Goal: Task Accomplishment & Management: Use online tool/utility

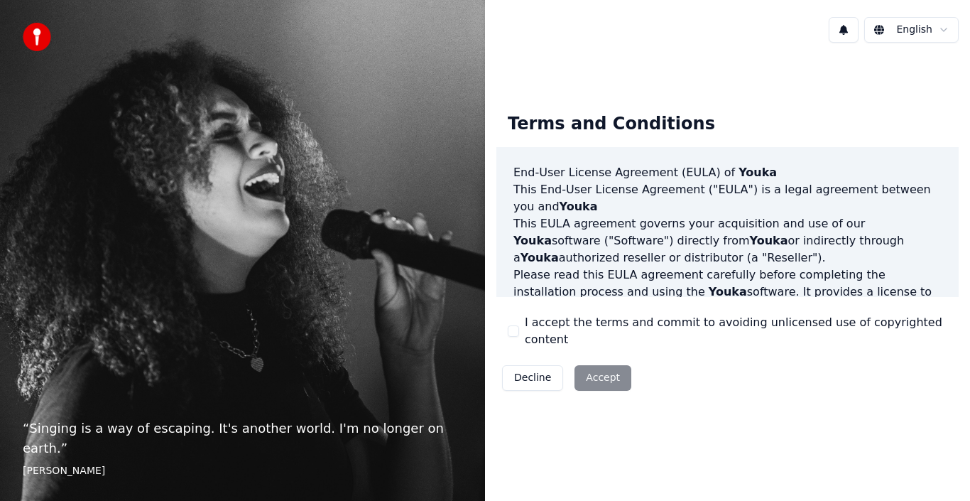
click at [562, 337] on label "I accept the terms and commit to avoiding unlicensed use of copyrighted content" at bounding box center [736, 331] width 422 height 34
click at [519, 337] on button "I accept the terms and commit to avoiding unlicensed use of copyrighted content" at bounding box center [513, 330] width 11 height 11
click at [588, 365] on button "Accept" at bounding box center [602, 378] width 57 height 26
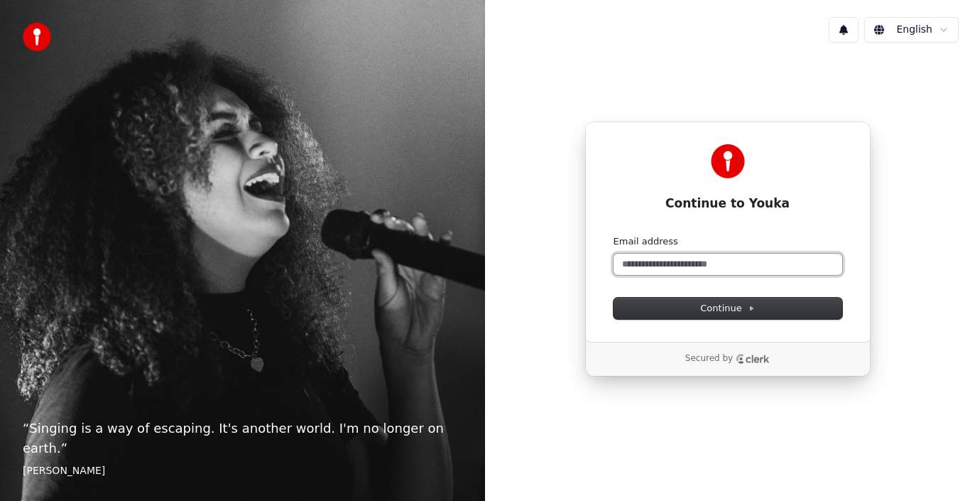
click at [731, 258] on input "Email address" at bounding box center [727, 263] width 229 height 21
drag, startPoint x: 670, startPoint y: 240, endPoint x: 664, endPoint y: 266, distance: 26.2
click at [669, 244] on label "Email address" at bounding box center [645, 241] width 65 height 13
click at [669, 253] on input "Email address" at bounding box center [727, 263] width 229 height 21
click at [664, 266] on input "Email address" at bounding box center [727, 263] width 229 height 21
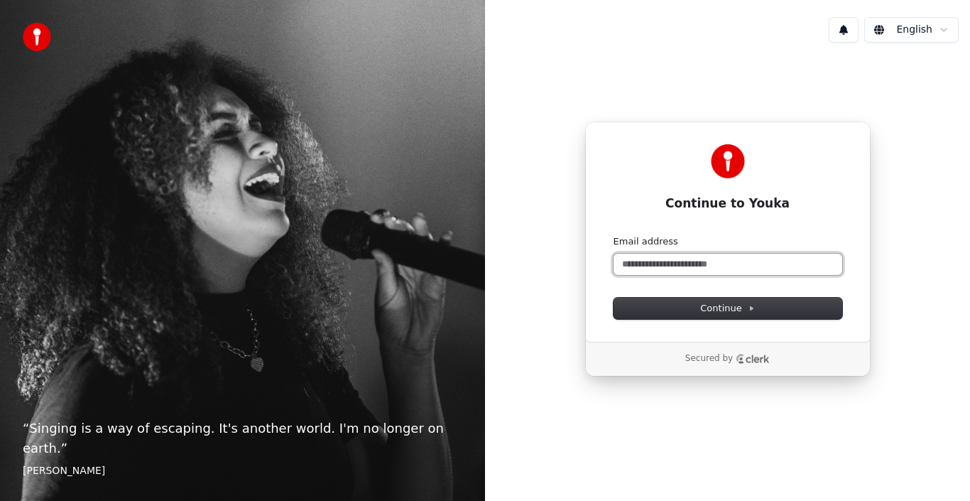
click at [664, 266] on input "Email address" at bounding box center [727, 263] width 229 height 21
click at [613, 235] on button "submit" at bounding box center [613, 235] width 0 height 0
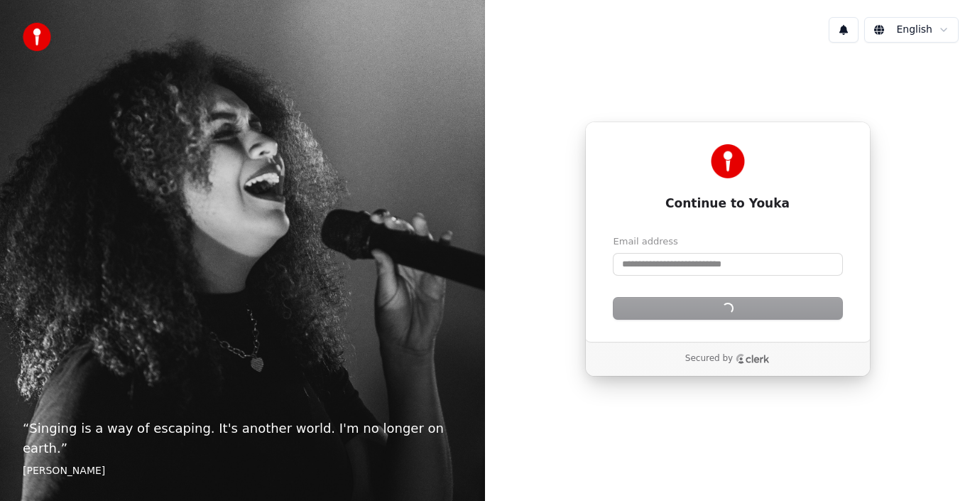
type input "**********"
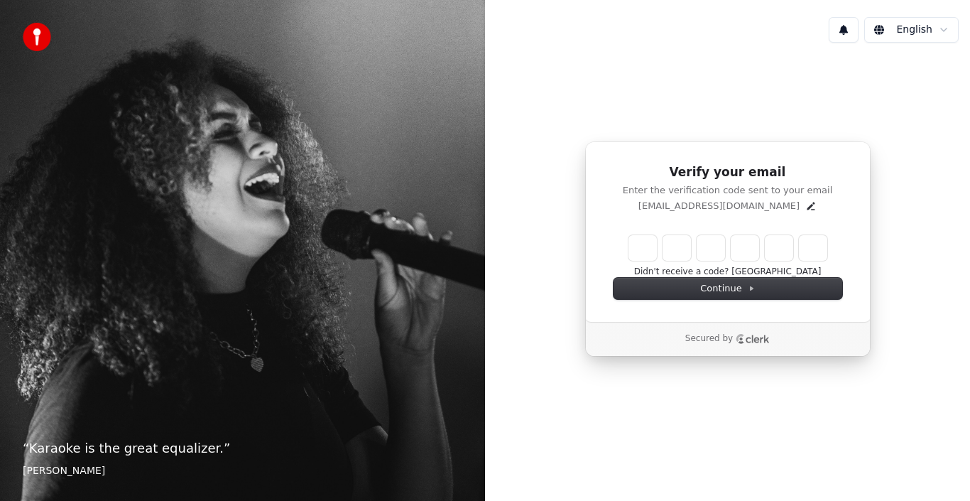
click at [640, 254] on input "Enter verification code" at bounding box center [727, 248] width 199 height 26
paste input "******"
type input "******"
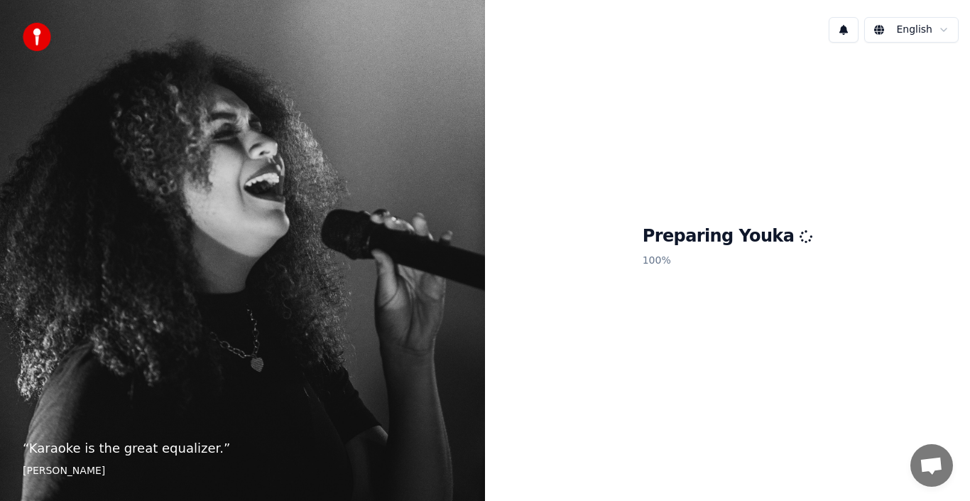
click at [737, 314] on div "Preparing Youka 100 %" at bounding box center [727, 249] width 485 height 390
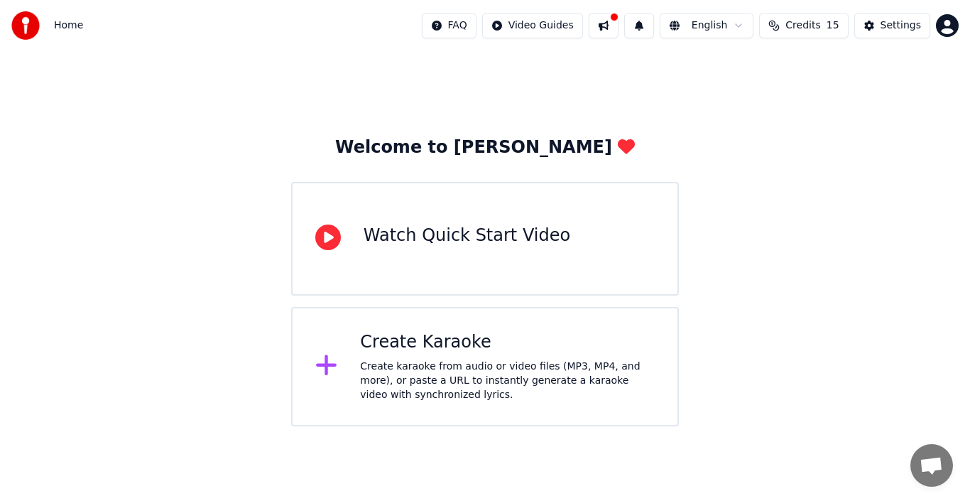
click at [621, 369] on div "Create karaoke from audio or video files (MP3, MP4, and more), or paste a URL t…" at bounding box center [507, 380] width 295 height 43
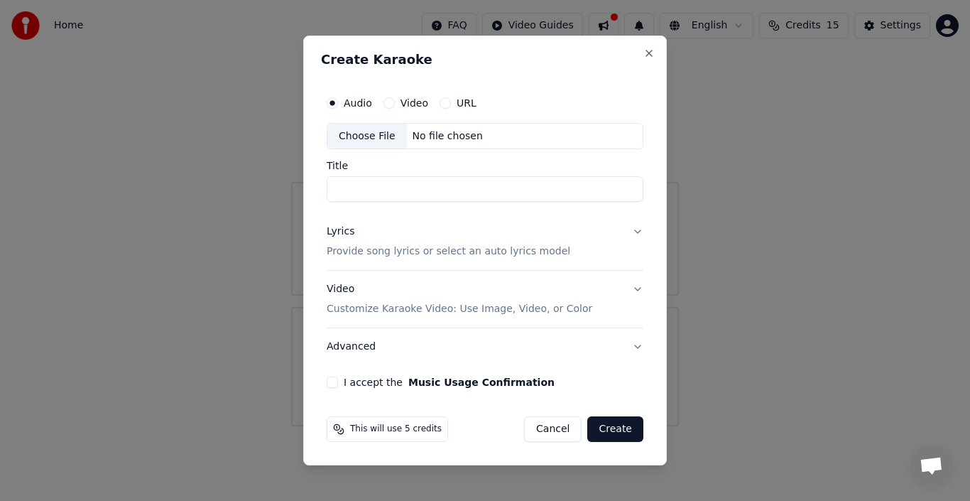
click at [411, 114] on div "Audio Video URL" at bounding box center [485, 103] width 317 height 28
click at [403, 106] on label "Video" at bounding box center [414, 103] width 28 height 10
click at [395, 106] on button "Video" at bounding box center [388, 102] width 11 height 11
click at [385, 142] on div "Choose File" at bounding box center [367, 137] width 80 height 26
click at [430, 196] on input "Title" at bounding box center [485, 190] width 317 height 26
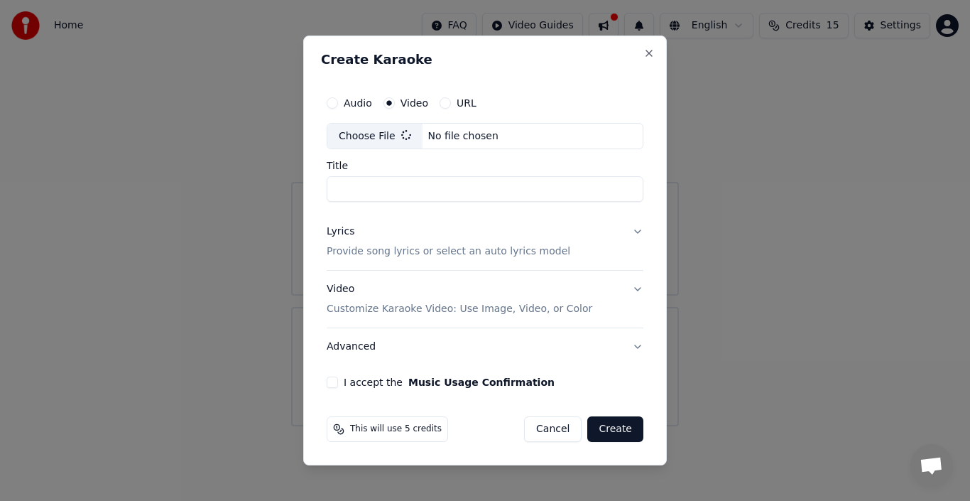
type input "**********"
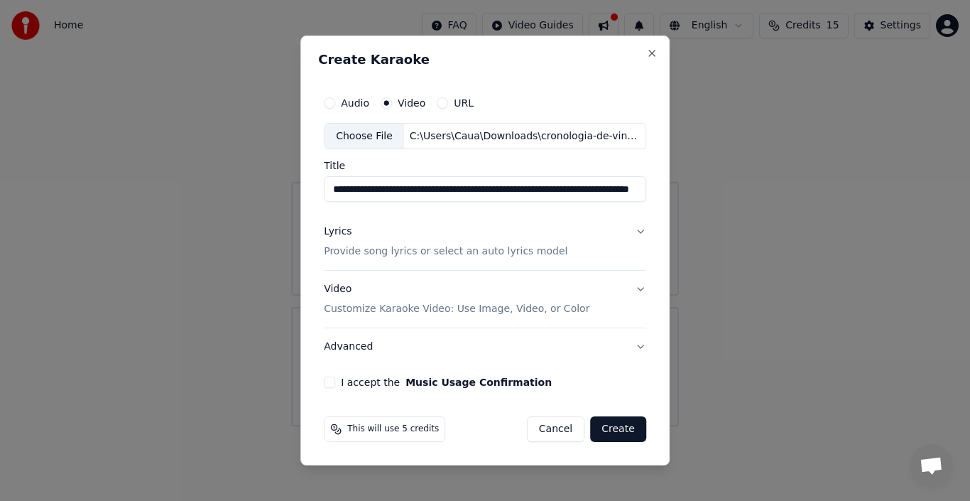
click at [453, 253] on p "Provide song lyrics or select an auto lyrics model" at bounding box center [446, 252] width 244 height 14
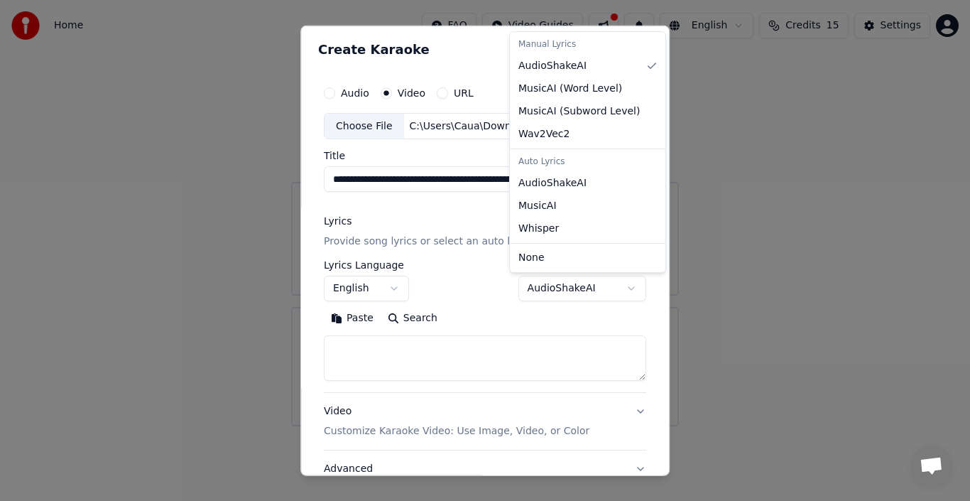
click at [565, 275] on body "**********" at bounding box center [485, 213] width 970 height 426
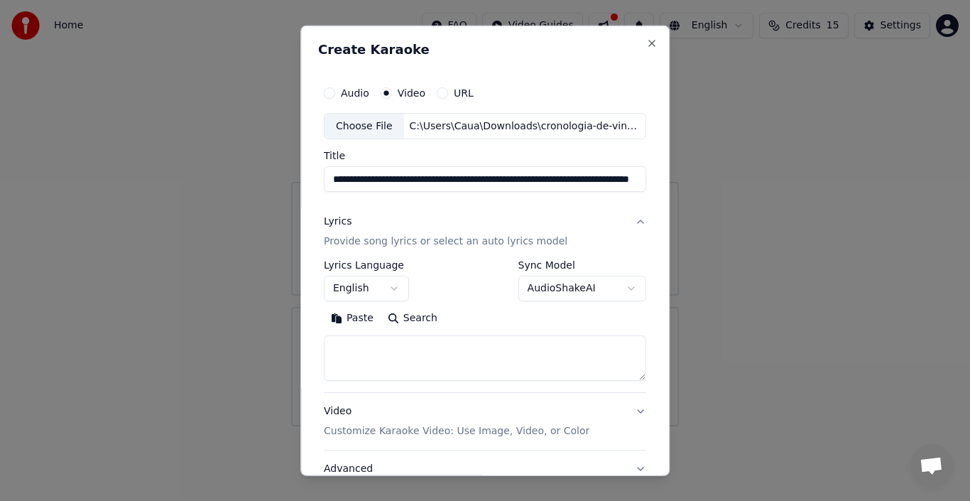
click at [564, 286] on body "**********" at bounding box center [485, 213] width 970 height 426
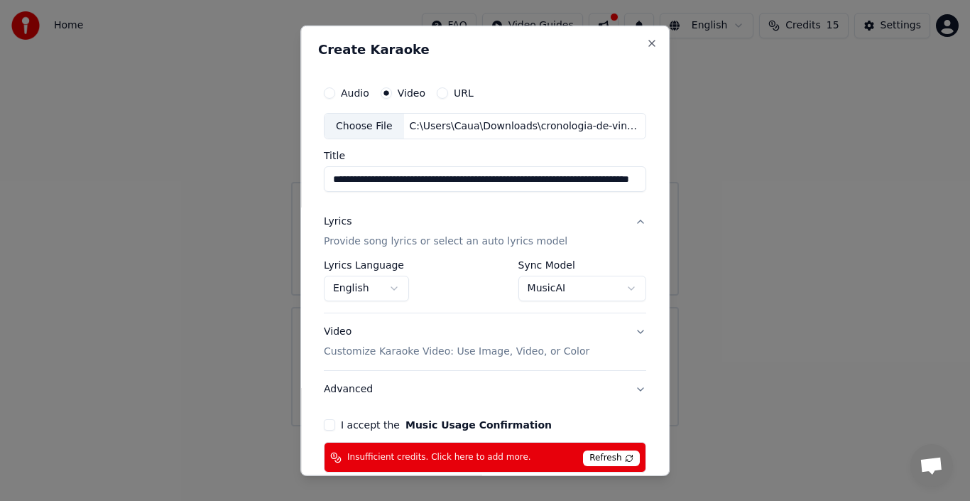
click at [541, 277] on body "**********" at bounding box center [485, 213] width 970 height 426
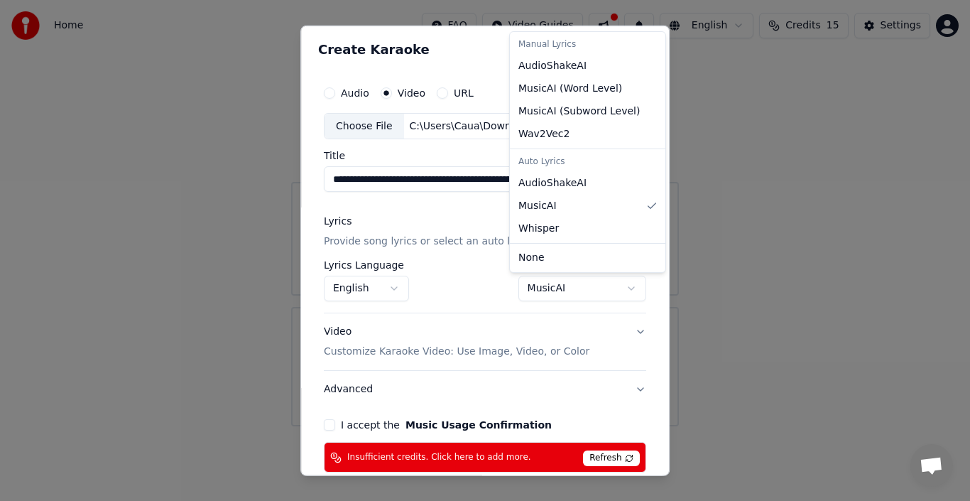
click at [542, 282] on body "**********" at bounding box center [485, 213] width 970 height 426
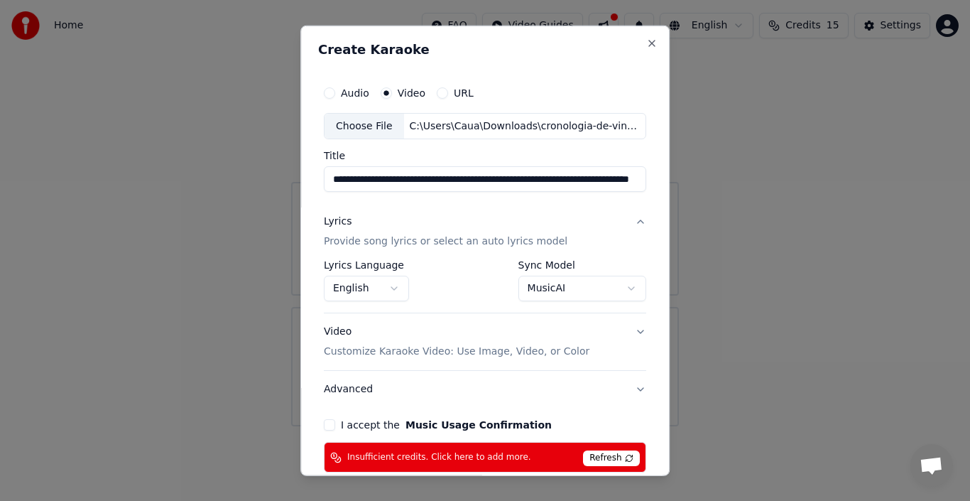
click at [551, 280] on body "**********" at bounding box center [485, 213] width 970 height 426
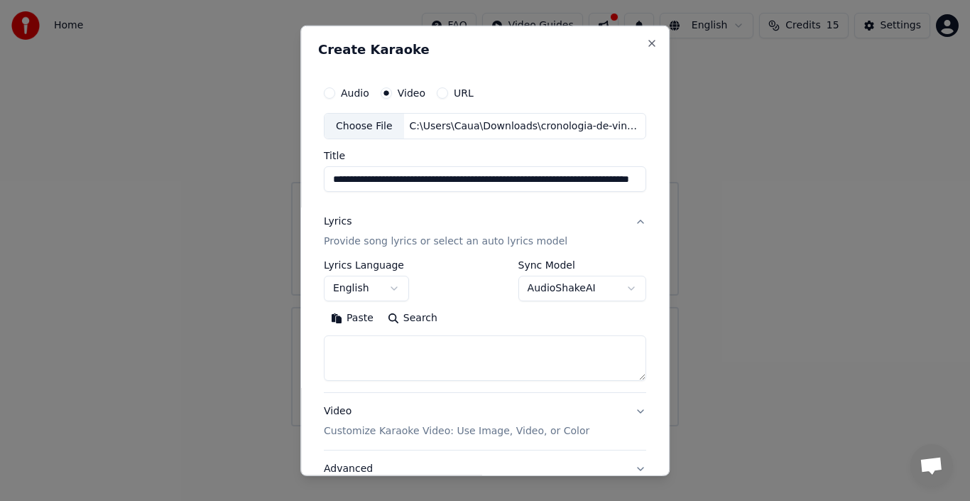
click at [384, 348] on textarea at bounding box center [485, 357] width 322 height 45
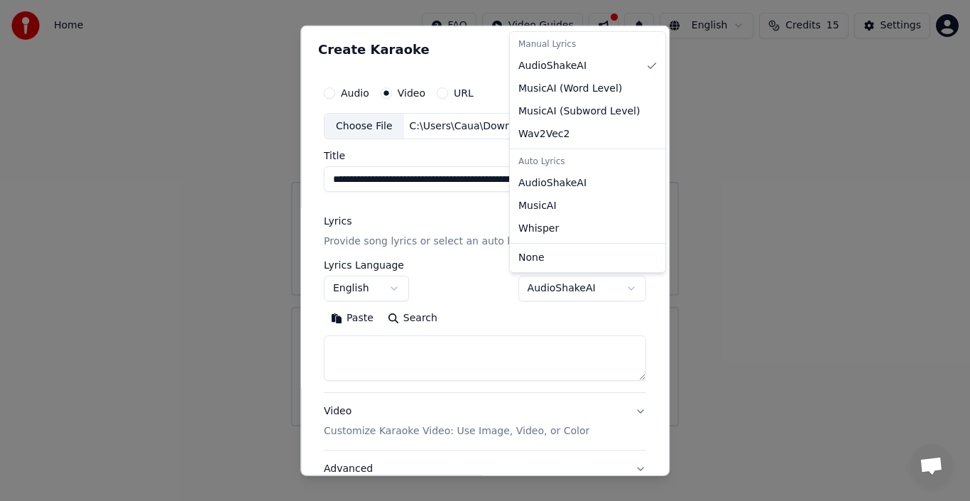
click at [531, 291] on body "**********" at bounding box center [485, 213] width 970 height 426
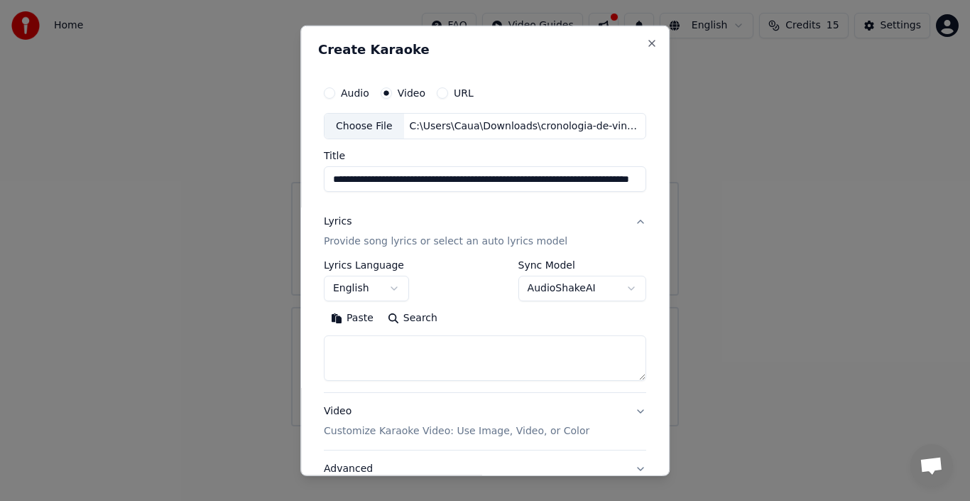
click at [562, 272] on div "**********" at bounding box center [582, 280] width 128 height 41
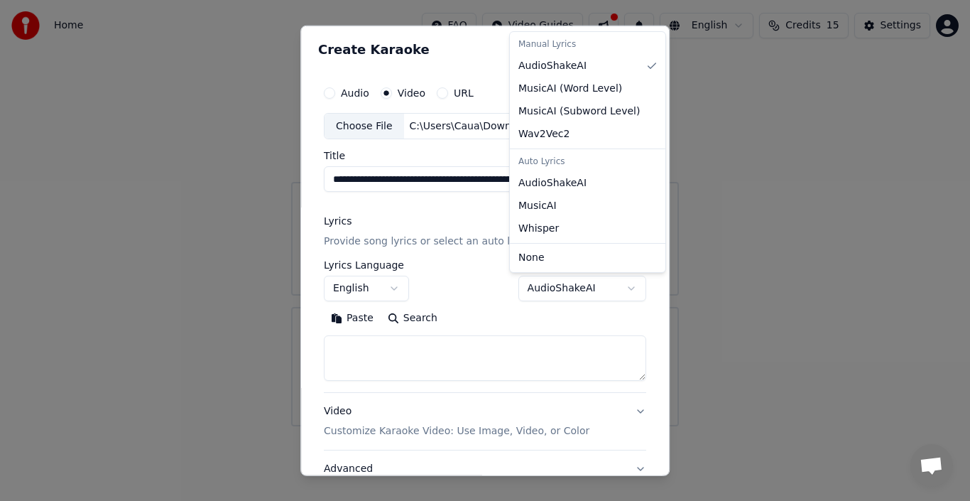
click at [559, 285] on body "**********" at bounding box center [485, 213] width 970 height 426
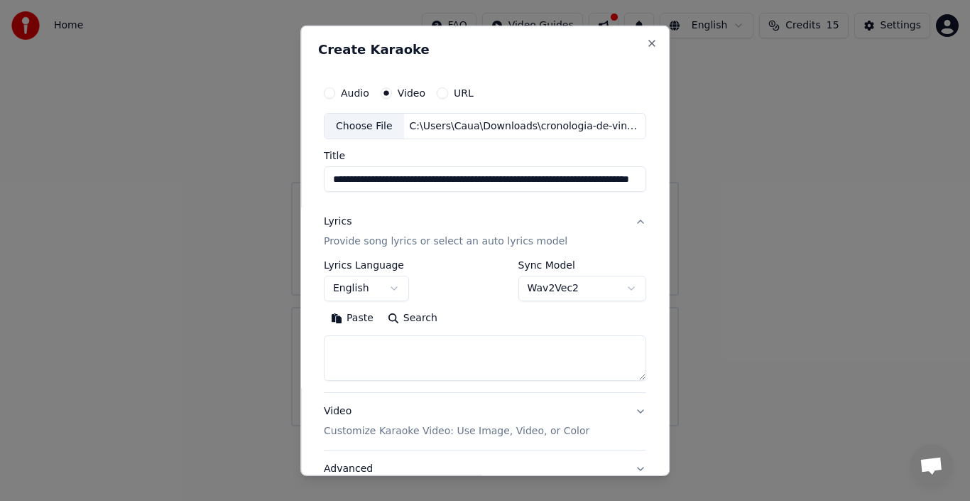
click at [583, 263] on label "Sync Model" at bounding box center [582, 265] width 128 height 10
click at [577, 278] on body "**********" at bounding box center [485, 213] width 970 height 426
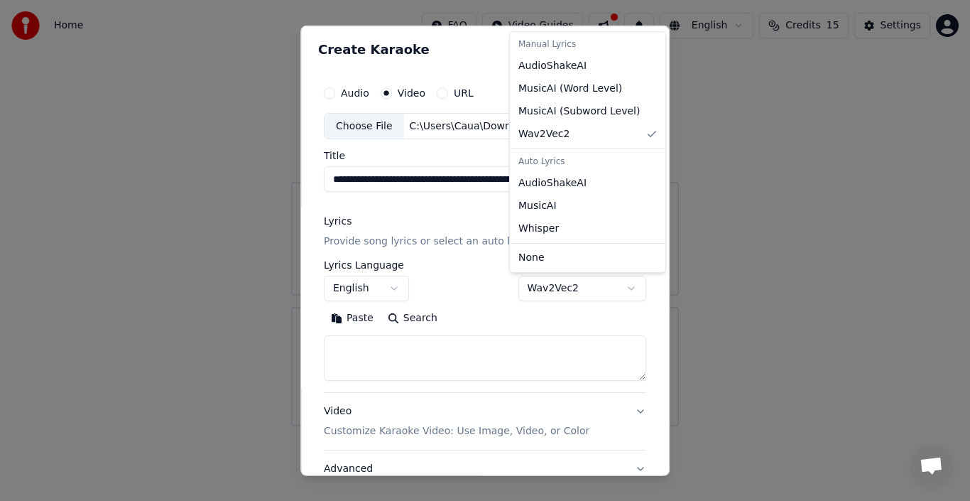
select select "*******"
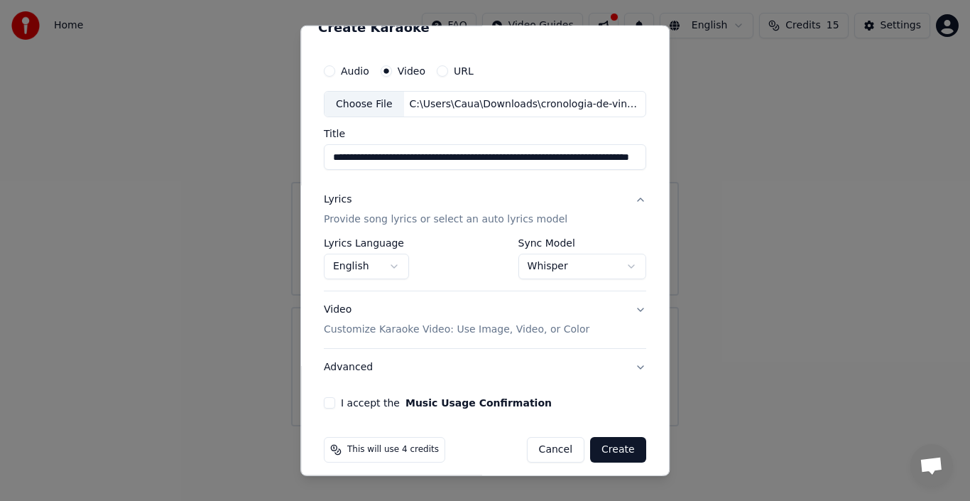
scroll to position [32, 0]
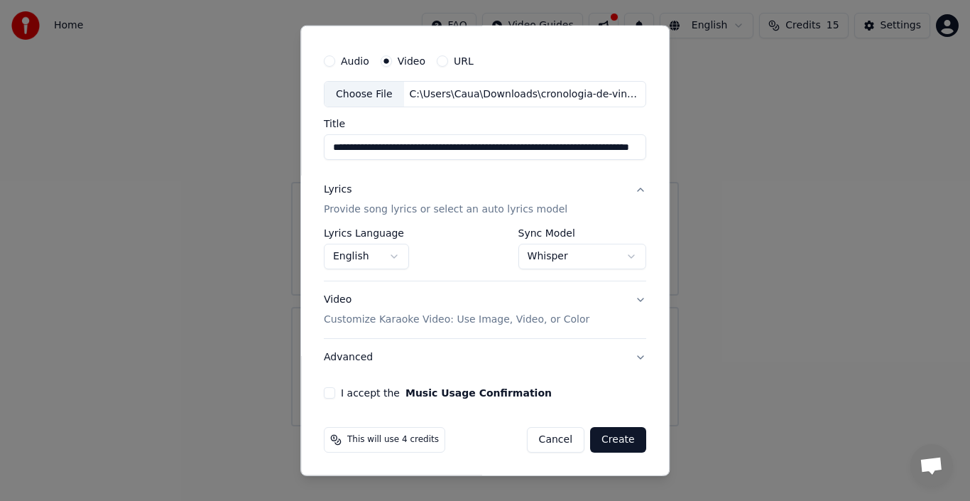
click at [540, 317] on p "Customize Karaoke Video: Use Image, Video, or Color" at bounding box center [457, 319] width 266 height 14
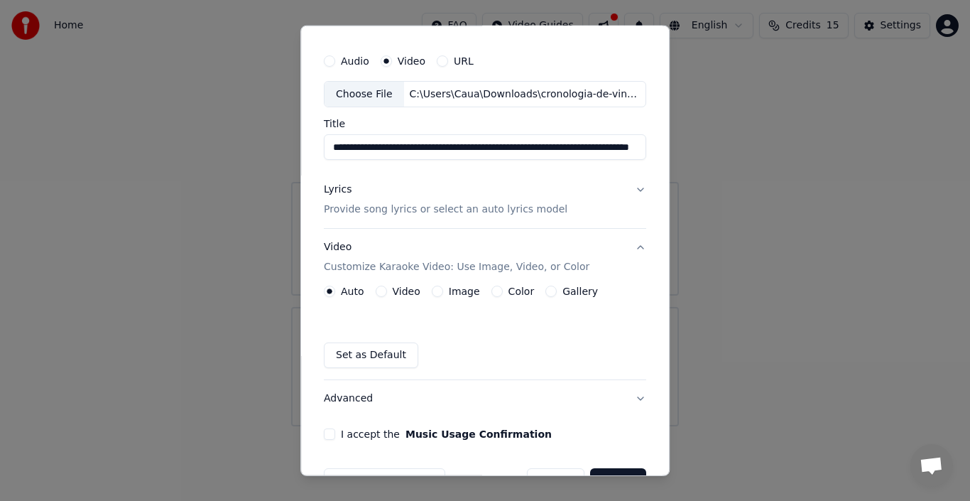
click at [369, 288] on div "Auto Video Image Color Gallery" at bounding box center [461, 290] width 274 height 11
click at [386, 290] on div "Video" at bounding box center [398, 290] width 45 height 11
drag, startPoint x: 386, startPoint y: 290, endPoint x: 377, endPoint y: 290, distance: 9.3
click at [381, 290] on div "Video" at bounding box center [398, 290] width 45 height 11
click at [377, 290] on button "Video" at bounding box center [381, 290] width 11 height 11
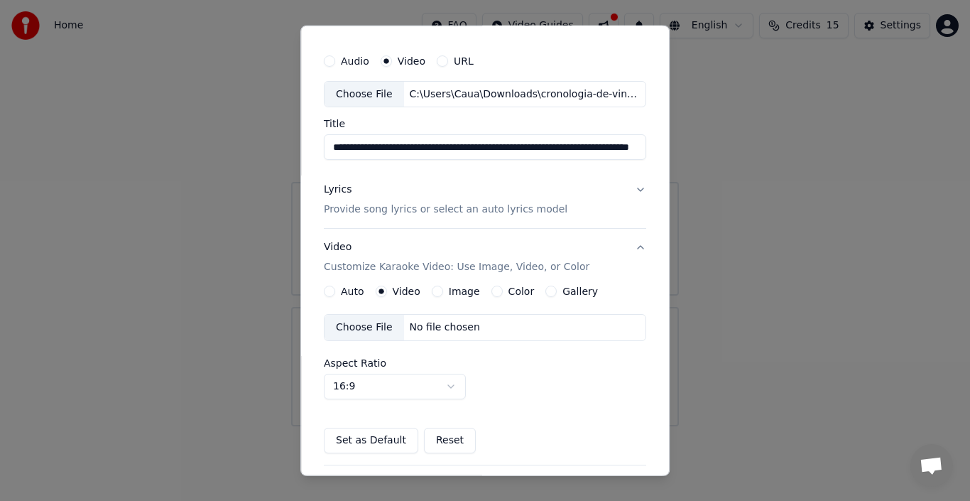
click at [378, 290] on circle "button" at bounding box center [380, 291] width 5 height 5
click at [373, 327] on div "Choose File" at bounding box center [364, 328] width 80 height 26
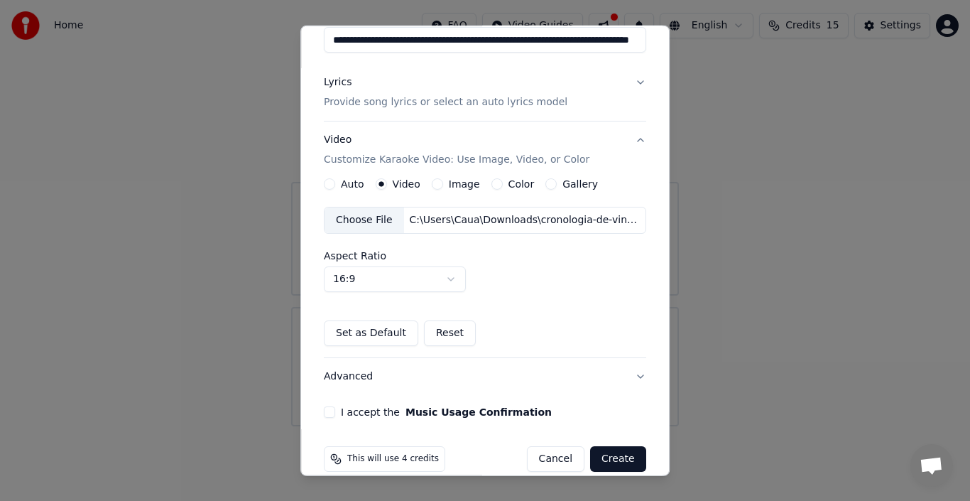
scroll to position [158, 0]
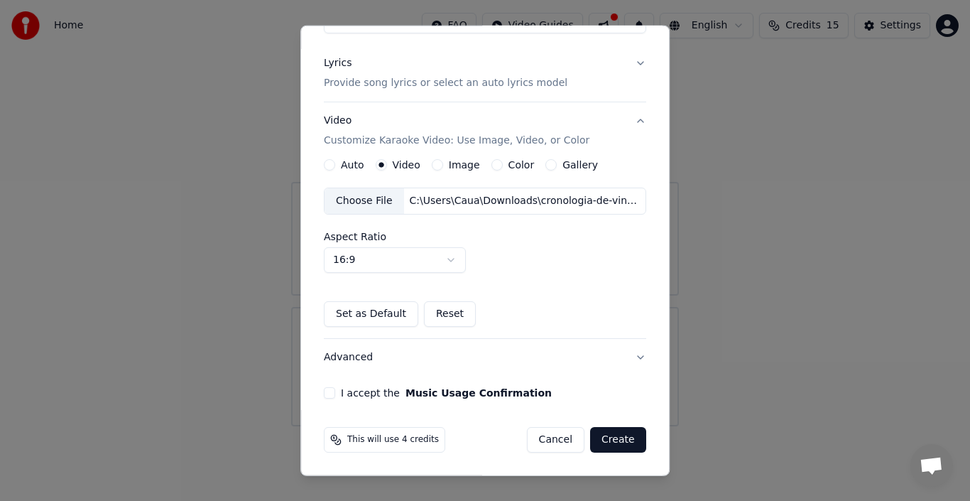
click at [326, 389] on button "I accept the Music Usage Confirmation" at bounding box center [329, 392] width 11 height 11
click at [351, 354] on button "Advanced" at bounding box center [485, 357] width 322 height 37
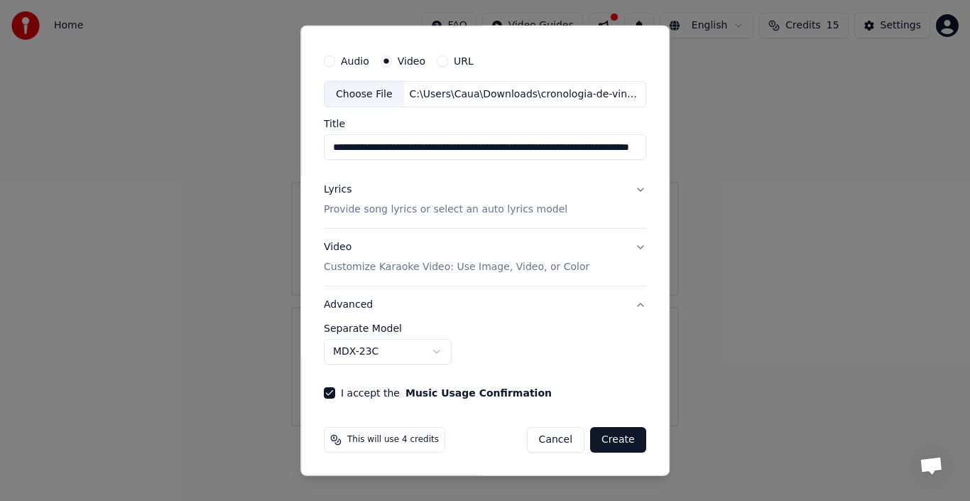
scroll to position [32, 0]
click at [369, 315] on button "Advanced" at bounding box center [485, 304] width 322 height 37
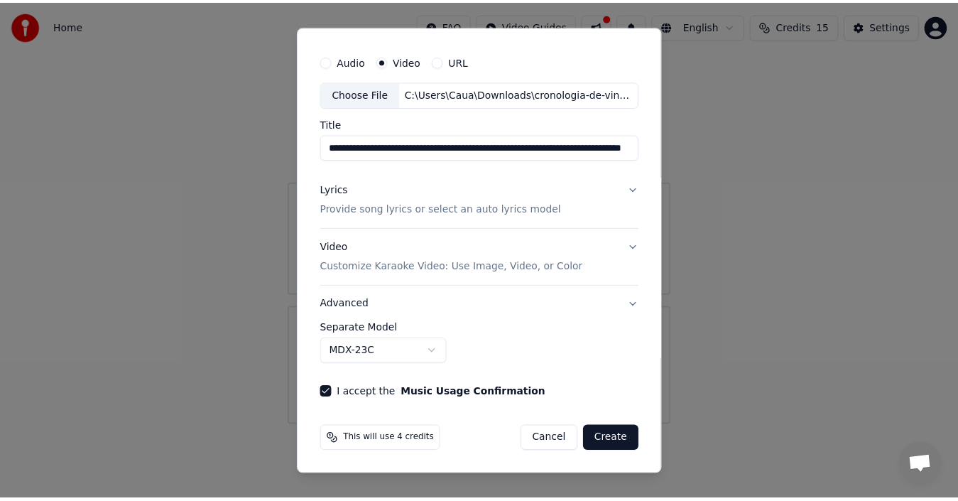
scroll to position [0, 0]
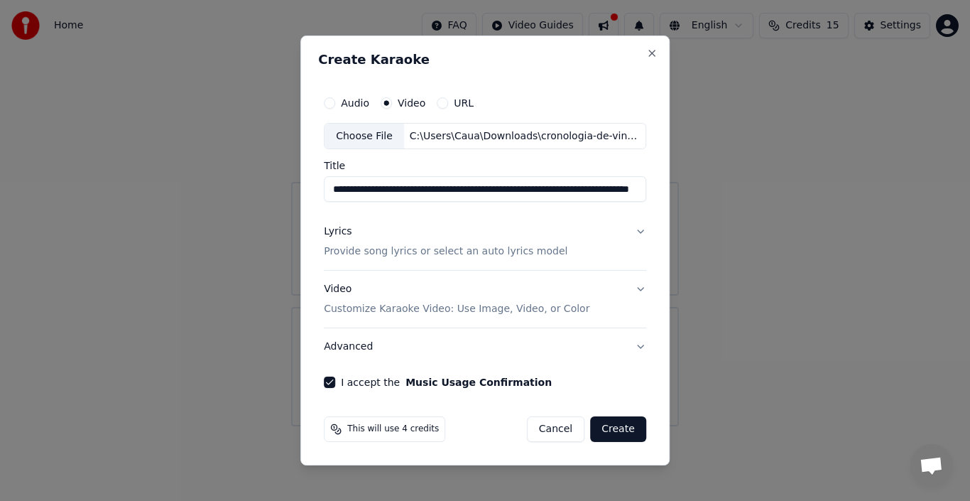
click at [623, 421] on button "Create" at bounding box center [618, 429] width 56 height 26
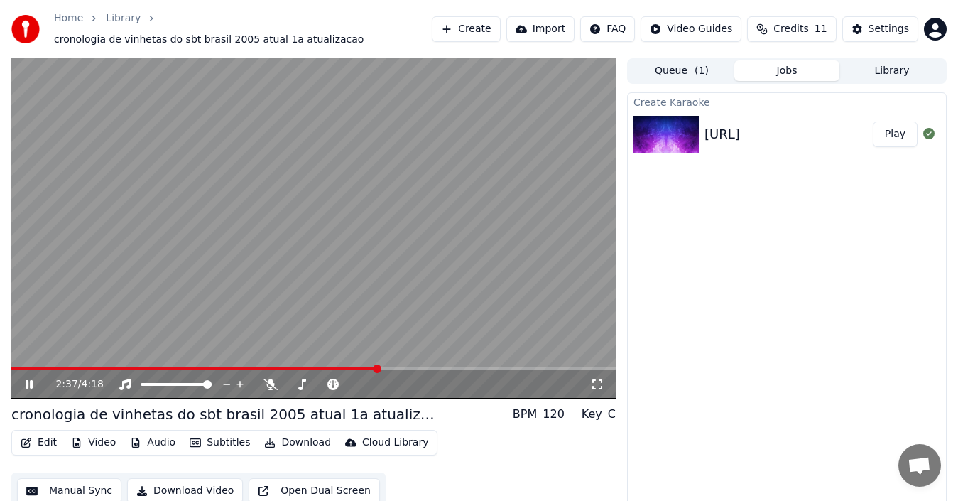
click at [333, 245] on video at bounding box center [313, 228] width 604 height 340
click at [277, 381] on icon at bounding box center [270, 383] width 14 height 11
click at [14, 370] on div "2:37 / 4:18" at bounding box center [313, 384] width 604 height 28
click at [20, 377] on div "2:37 / 4:18" at bounding box center [313, 384] width 593 height 14
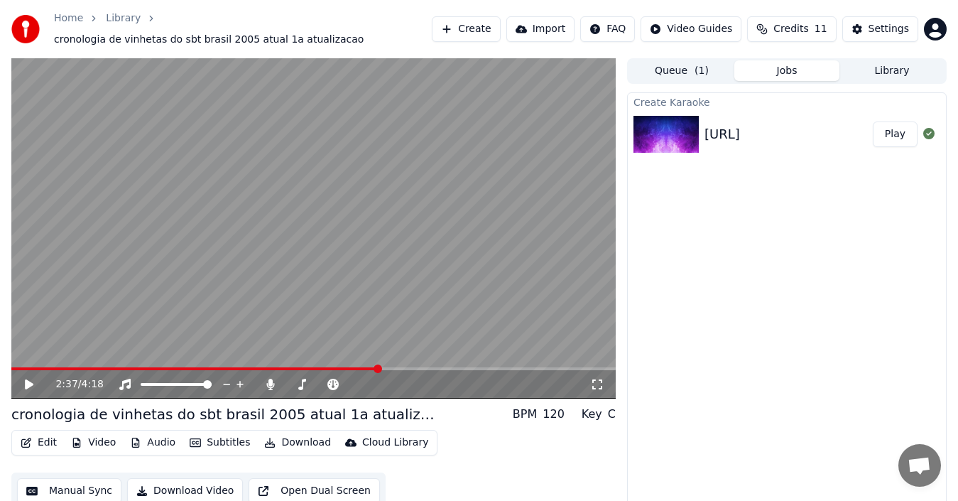
click at [25, 378] on icon at bounding box center [39, 383] width 33 height 11
click at [295, 362] on div "Key Key" at bounding box center [303, 354] width 33 height 20
drag, startPoint x: 277, startPoint y: 358, endPoint x: 72, endPoint y: 368, distance: 204.7
click at [73, 368] on div "3:11 / 4:18" at bounding box center [313, 228] width 604 height 340
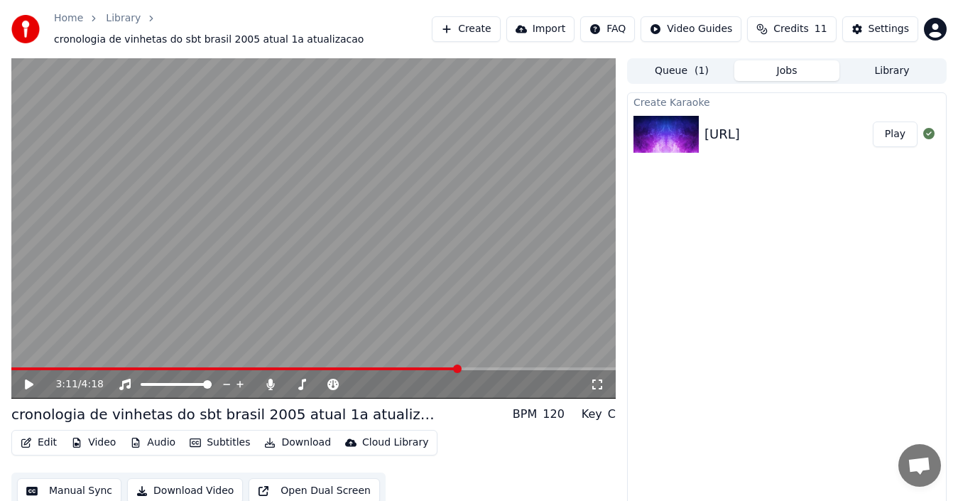
click at [45, 367] on span at bounding box center [235, 368] width 448 height 3
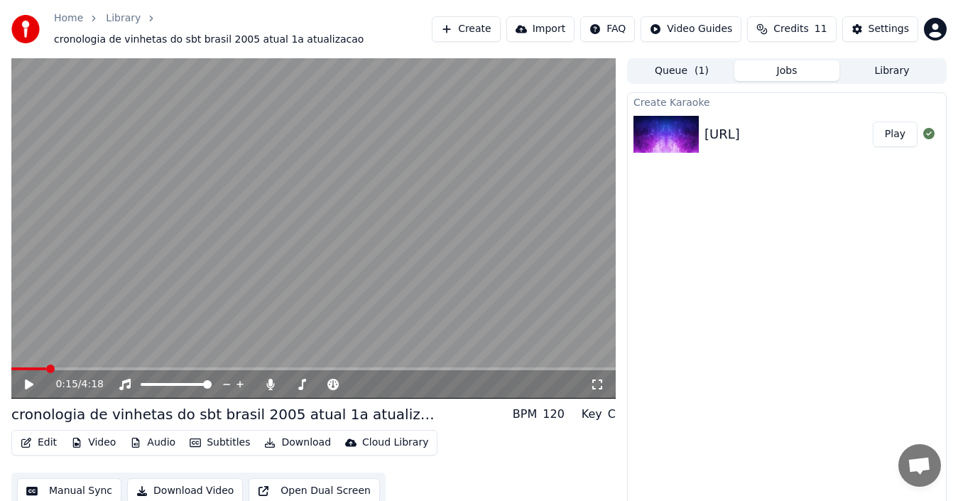
click at [13, 387] on div "0:15 / 4:18" at bounding box center [313, 384] width 604 height 28
click at [21, 381] on div "0:15 / 4:18" at bounding box center [313, 384] width 593 height 14
click at [34, 370] on div "0:15 / 4:18" at bounding box center [313, 384] width 604 height 28
click at [26, 380] on icon at bounding box center [29, 384] width 9 height 10
click at [11, 367] on span at bounding box center [11, 368] width 0 height 3
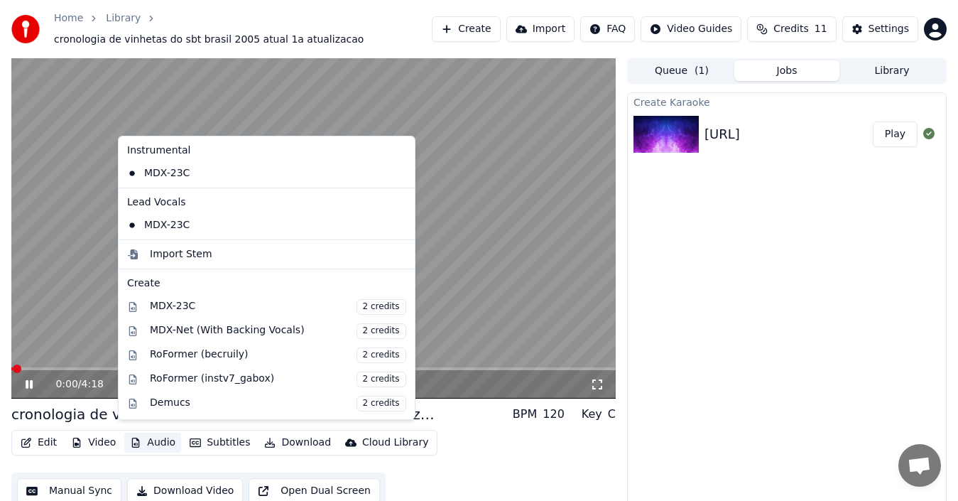
click at [151, 437] on button "Audio" at bounding box center [152, 442] width 57 height 20
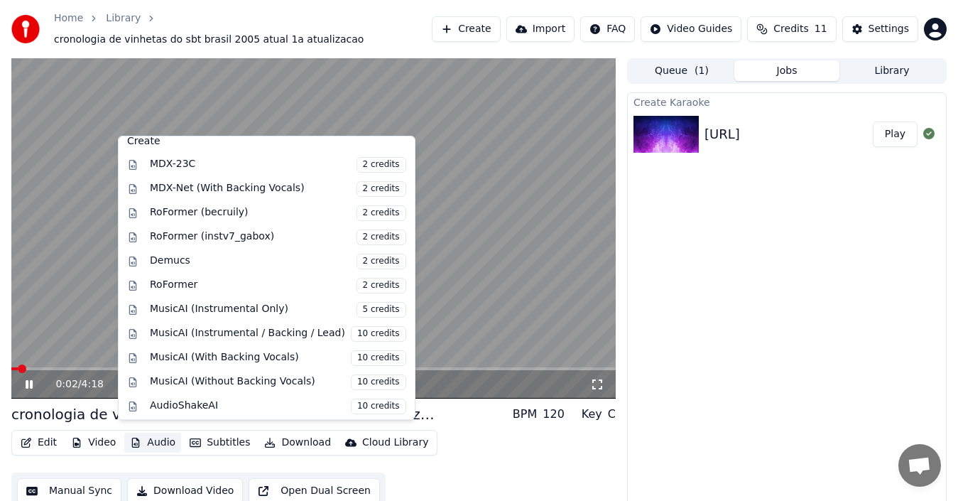
scroll to position [144, 0]
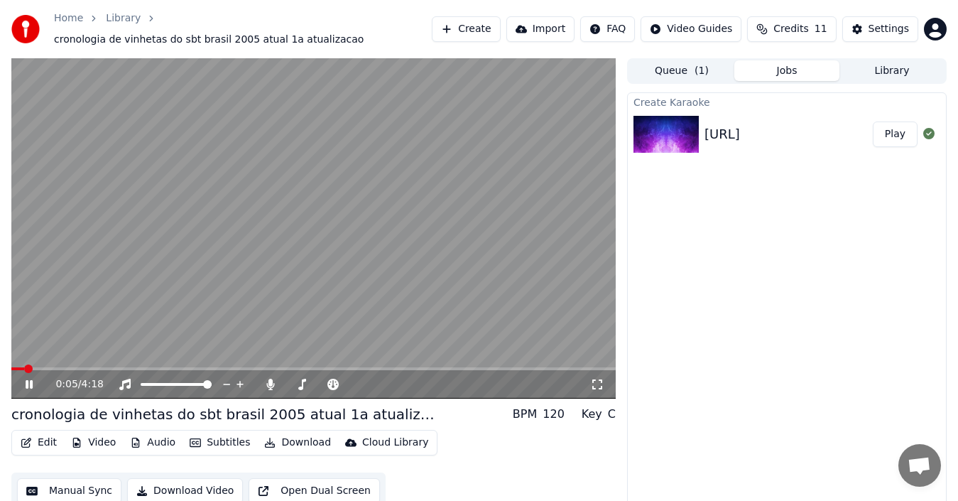
click at [0, 282] on div "0:05 / 4:18 cronologia de vinhetas do sbt brasil 2005 atual 1a atualizacao BPM …" at bounding box center [479, 287] width 958 height 459
click at [298, 378] on icon at bounding box center [302, 383] width 14 height 11
click at [355, 380] on span at bounding box center [353, 384] width 9 height 9
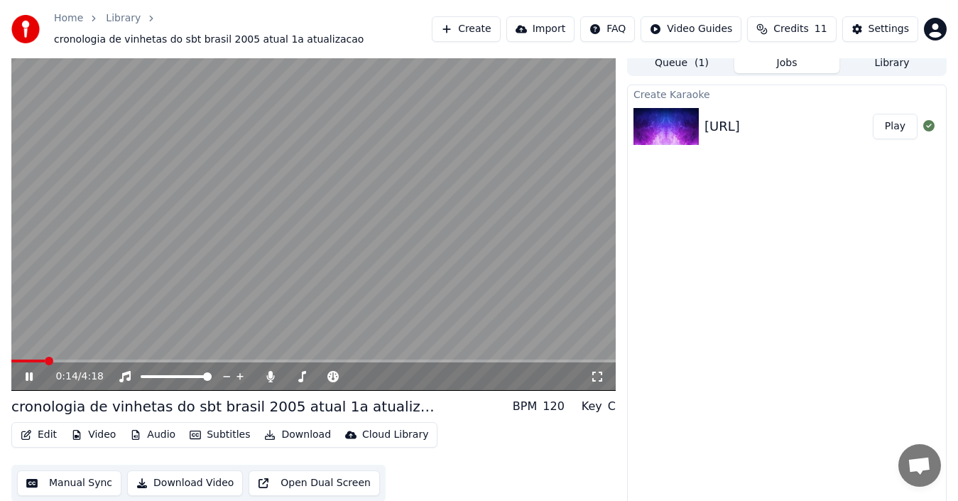
scroll to position [10, 0]
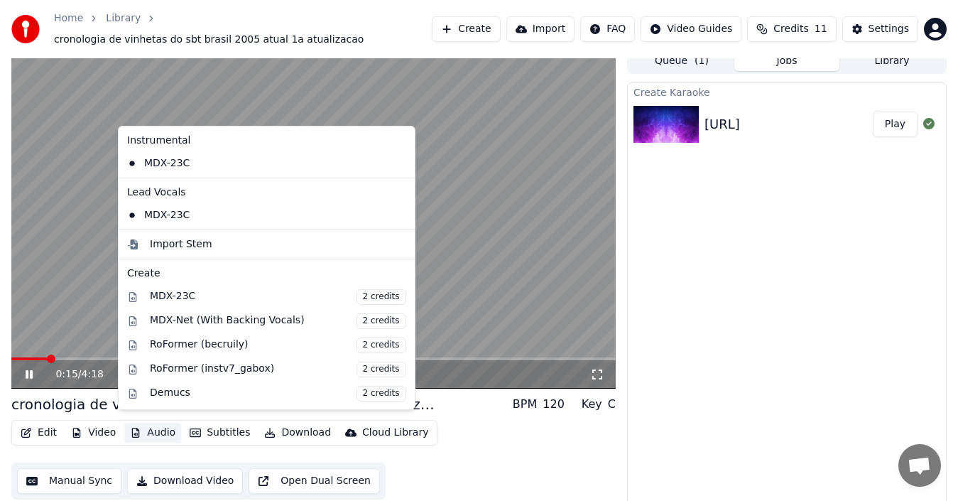
click at [153, 422] on button "Audio" at bounding box center [152, 432] width 57 height 20
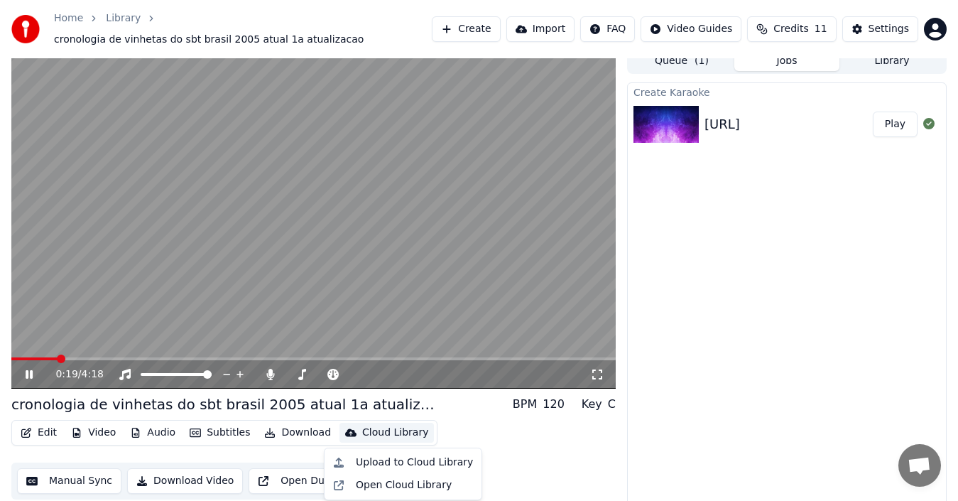
scroll to position [0, 0]
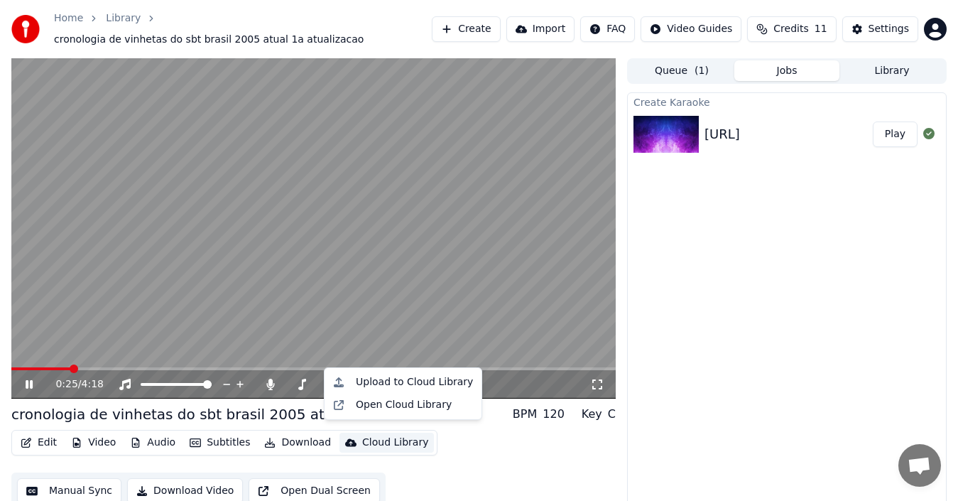
click at [52, 370] on div "0:25 / 4:18" at bounding box center [313, 384] width 604 height 28
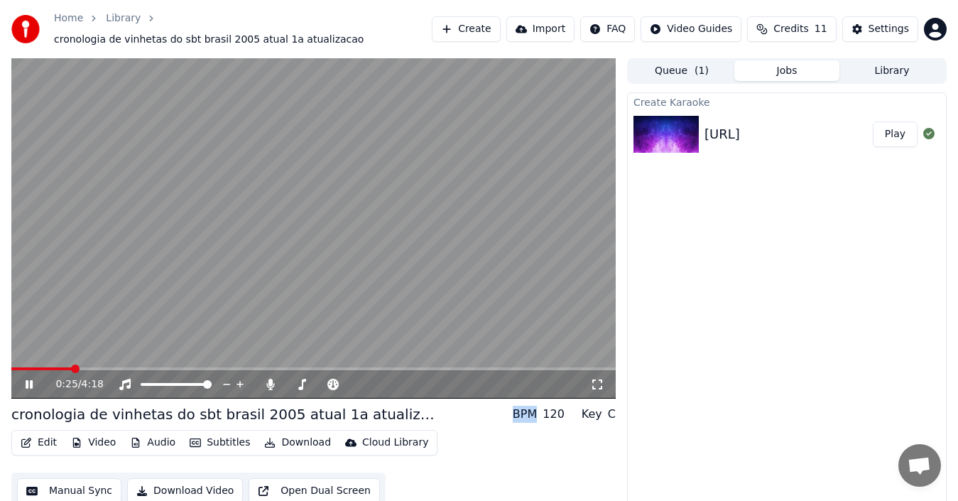
click at [50, 370] on div "0:25 / 4:18" at bounding box center [313, 384] width 604 height 28
click at [31, 370] on div "0:26 / 4:18" at bounding box center [313, 384] width 604 height 28
click at [28, 380] on icon at bounding box center [29, 384] width 7 height 9
click at [40, 357] on video at bounding box center [313, 228] width 604 height 340
click at [40, 367] on span at bounding box center [25, 368] width 28 height 3
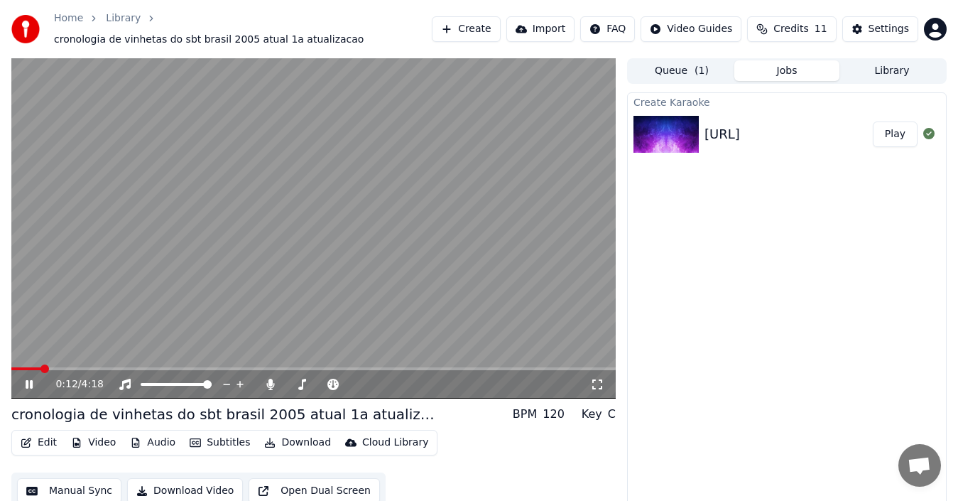
click at [31, 381] on icon at bounding box center [29, 384] width 7 height 9
click at [34, 378] on icon at bounding box center [39, 383] width 33 height 11
click at [300, 377] on div at bounding box center [335, 384] width 114 height 14
click at [286, 385] on span at bounding box center [286, 384] width 0 height 3
click at [332, 367] on div "0:20 / 4:18" at bounding box center [313, 382] width 604 height 31
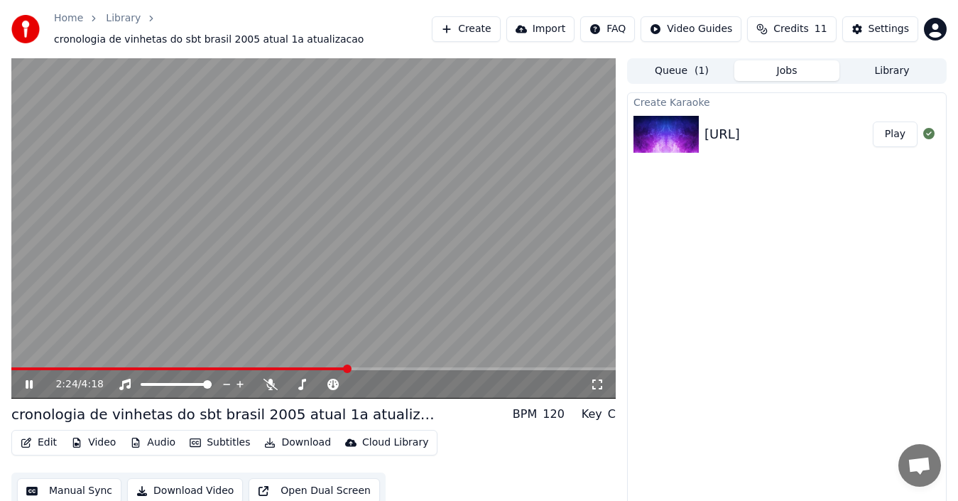
click at [347, 367] on span at bounding box center [313, 368] width 604 height 3
click at [416, 367] on span at bounding box center [313, 368] width 604 height 3
click at [411, 358] on video at bounding box center [313, 228] width 604 height 340
click at [368, 357] on video at bounding box center [313, 228] width 604 height 340
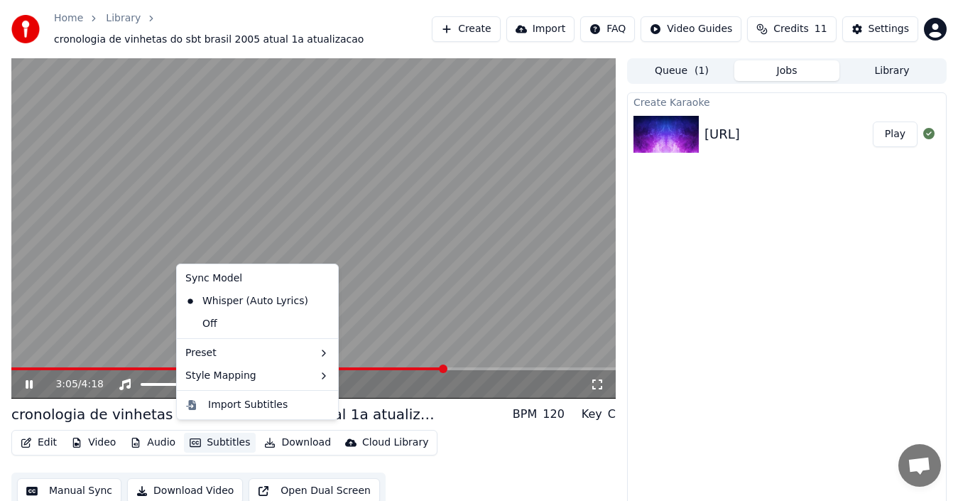
click at [213, 440] on button "Subtitles" at bounding box center [220, 442] width 72 height 20
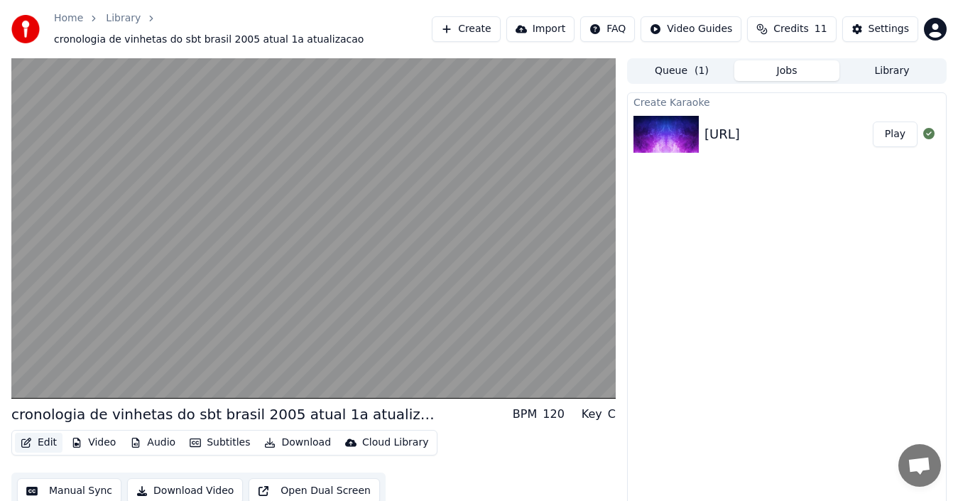
click at [46, 432] on button "Edit" at bounding box center [39, 442] width 48 height 20
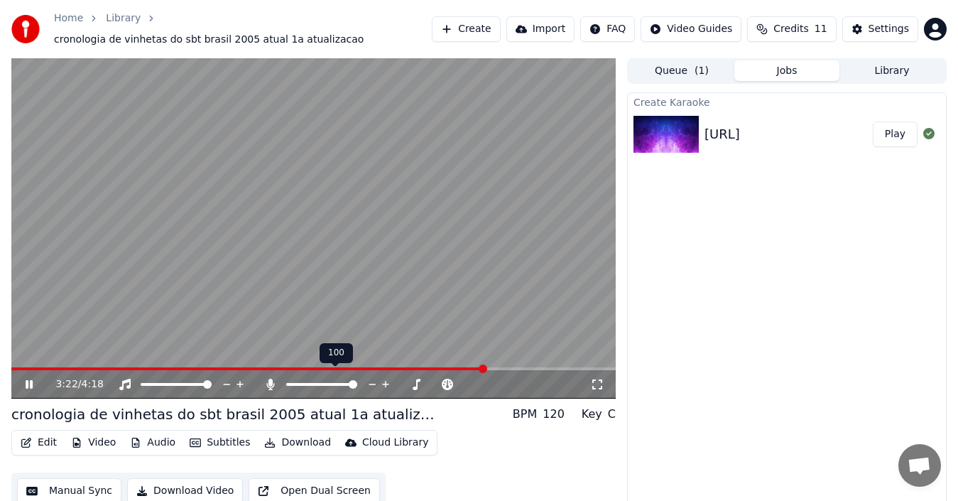
click at [357, 380] on span at bounding box center [353, 384] width 9 height 9
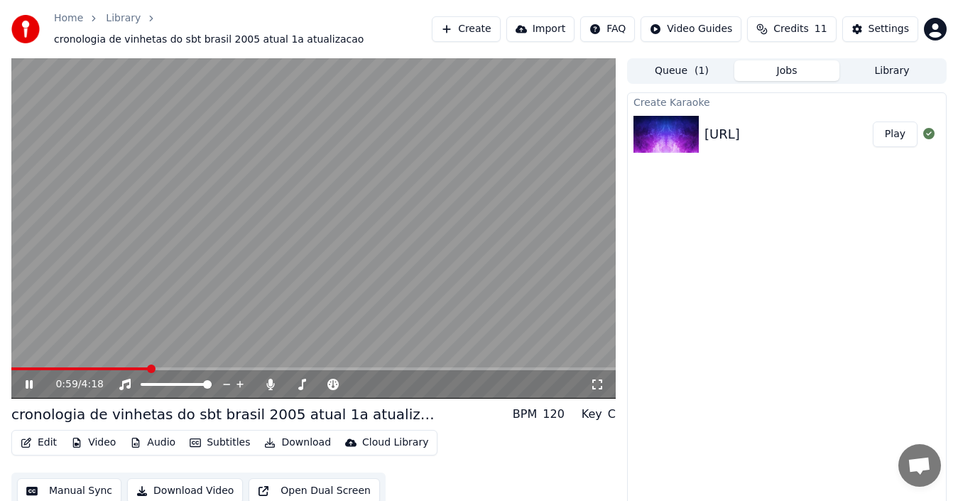
click at [83, 367] on span at bounding box center [80, 368] width 138 height 3
click at [42, 367] on span at bounding box center [26, 368] width 31 height 3
click at [28, 370] on div "0:32 / 4:18" at bounding box center [313, 384] width 604 height 28
click at [25, 353] on video at bounding box center [313, 228] width 604 height 340
click at [26, 367] on span at bounding box center [18, 368] width 14 height 3
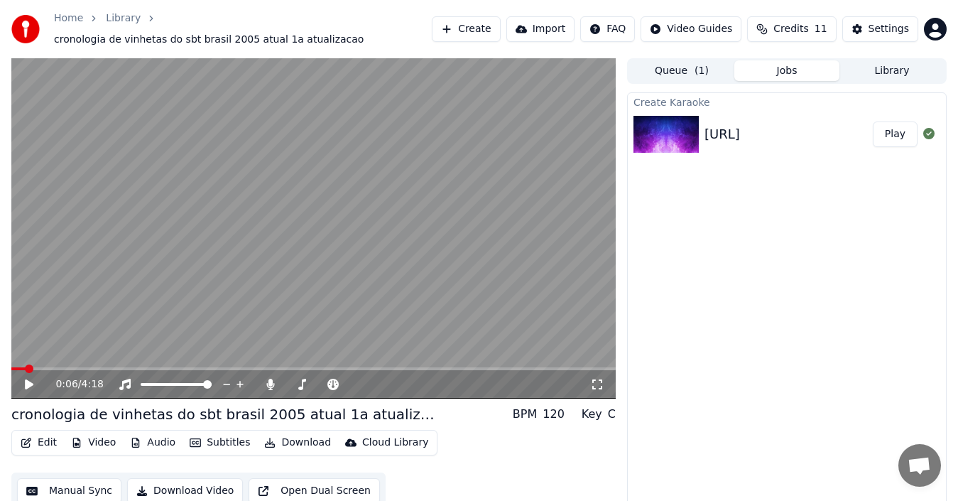
click at [28, 378] on icon at bounding box center [39, 383] width 33 height 11
click at [362, 439] on div "Cloud Library" at bounding box center [395, 442] width 66 height 14
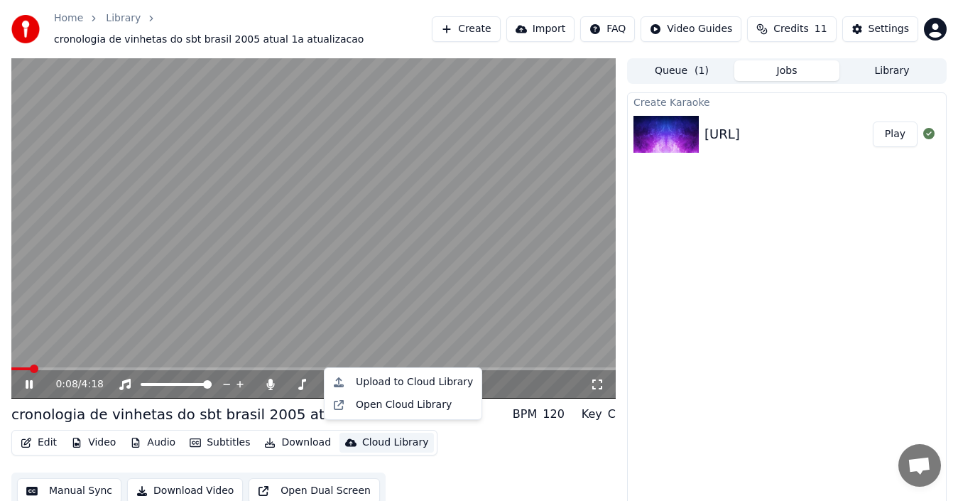
click at [462, 437] on div "Edit Video Audio Subtitles Download Cloud Library Manual Sync Download Video Op…" at bounding box center [313, 470] width 604 height 80
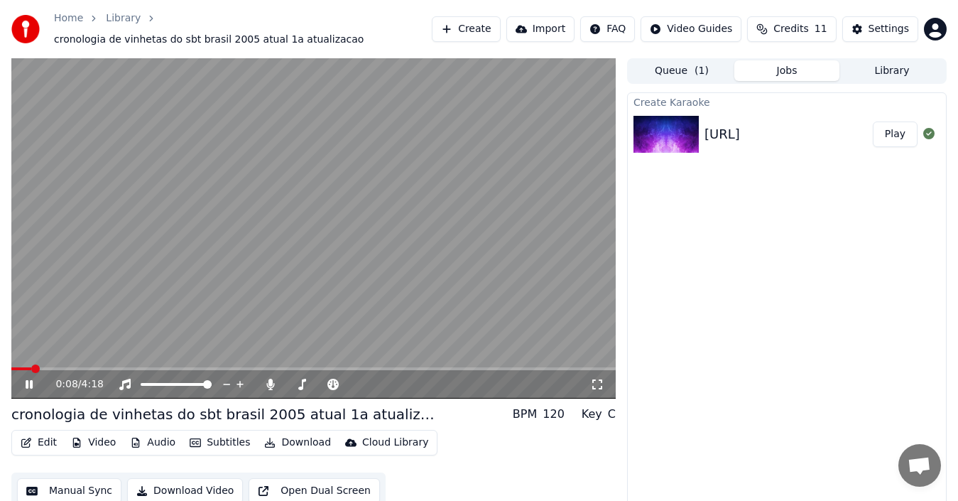
scroll to position [10, 0]
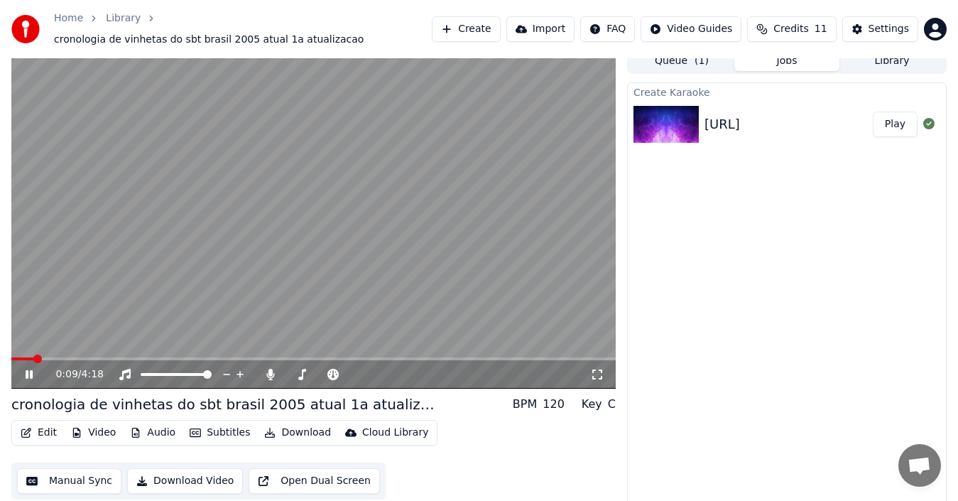
click at [556, 396] on div "120" at bounding box center [553, 403] width 22 height 17
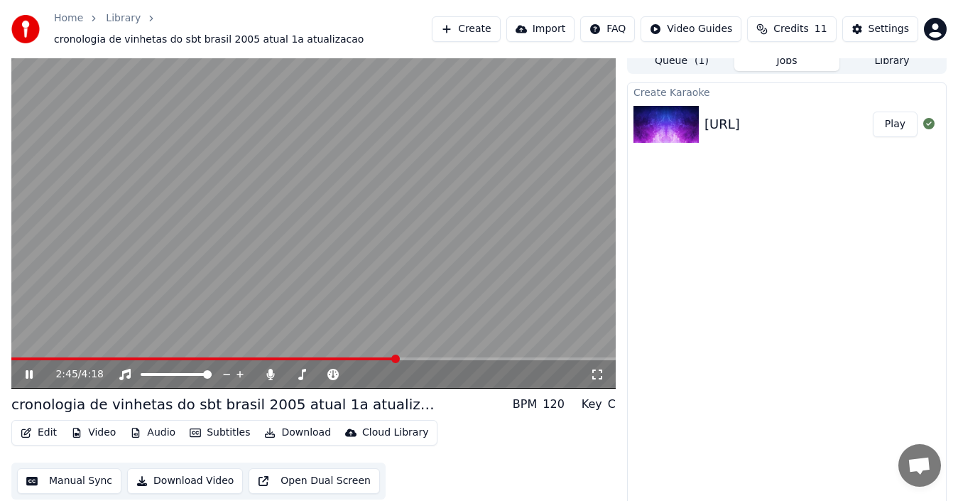
click at [0, 237] on div "2:45 / 4:18 cronologia de vinhetas do sbt [GEOGRAPHIC_DATA] 2005 atual 1a atual…" at bounding box center [479, 277] width 958 height 459
click at [138, 290] on video at bounding box center [313, 218] width 604 height 340
click at [20, 368] on div "3:21 / 4:18" at bounding box center [313, 374] width 593 height 14
click at [304, 427] on button "Download" at bounding box center [297, 432] width 78 height 20
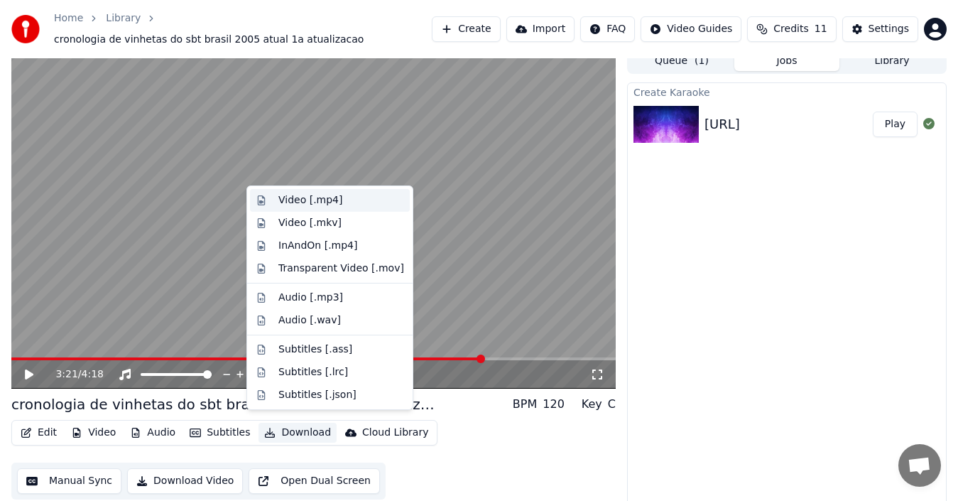
click at [303, 195] on div "Video [.mp4]" at bounding box center [310, 200] width 64 height 14
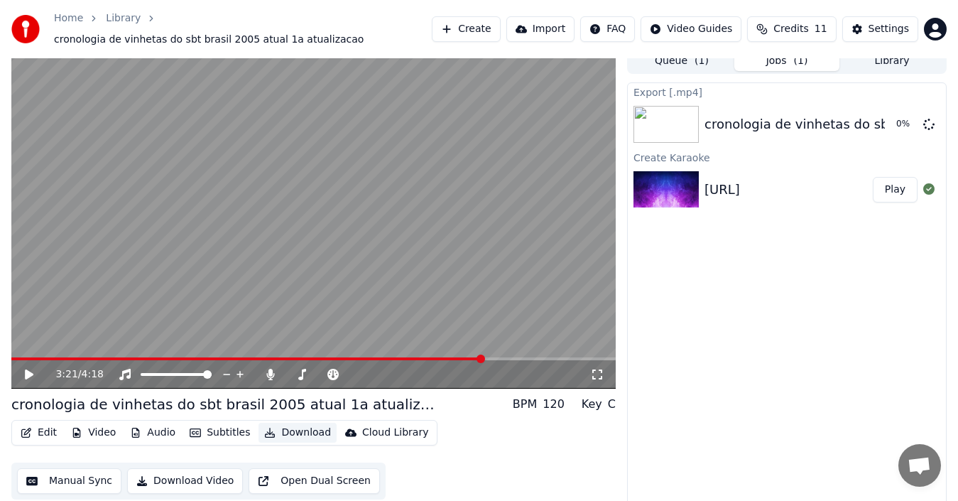
scroll to position [0, 0]
